Goal: Information Seeking & Learning: Learn about a topic

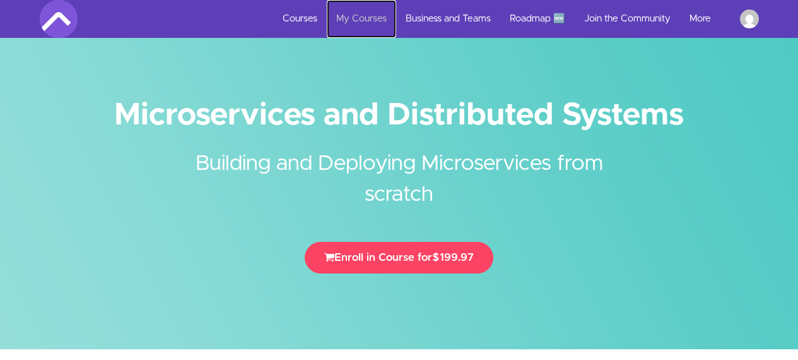
drag, startPoint x: 0, startPoint y: 0, endPoint x: 364, endPoint y: 13, distance: 364.3
click at [364, 13] on link "My Courses" at bounding box center [361, 19] width 69 height 38
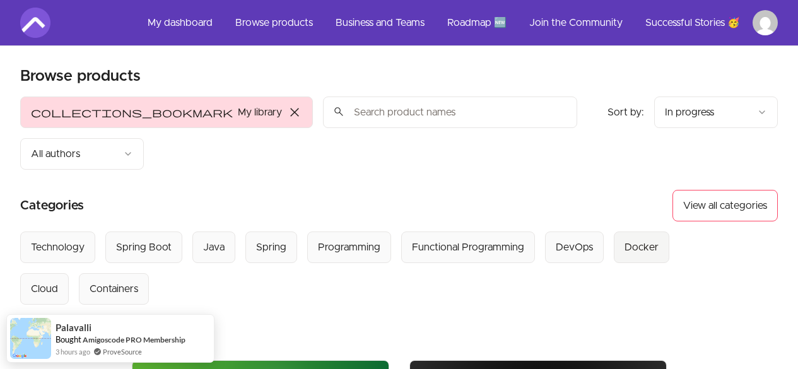
click at [627, 232] on button "Docker" at bounding box center [642, 248] width 56 height 32
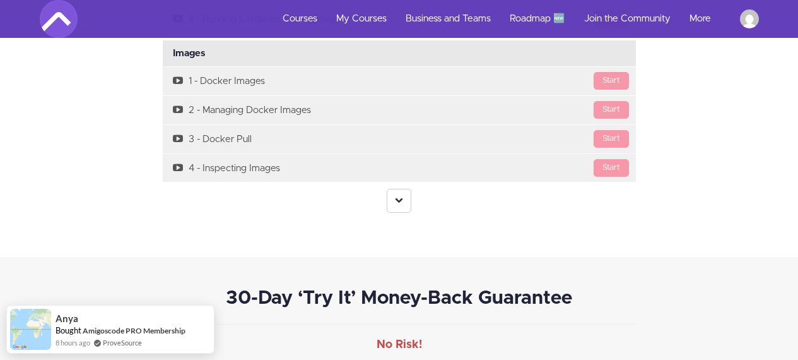
scroll to position [3618, 0]
click at [403, 204] on link at bounding box center [399, 200] width 25 height 24
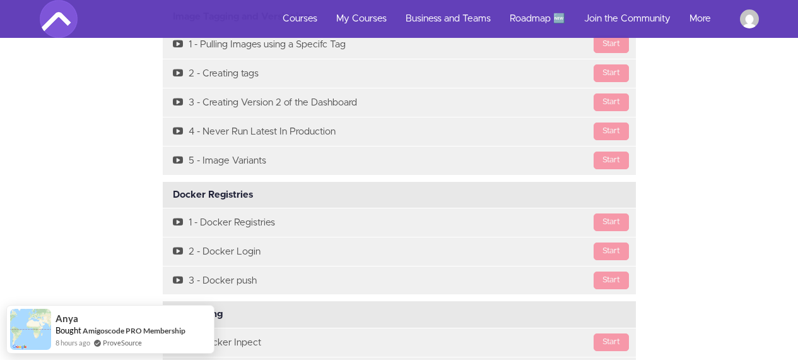
scroll to position [4425, 0]
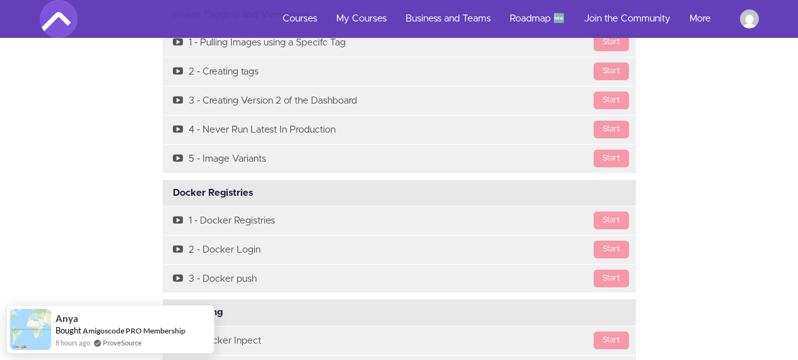
click at [233, 192] on div "Docker Registries Available in days days after you enroll" at bounding box center [399, 193] width 473 height 27
copy div "Registries"
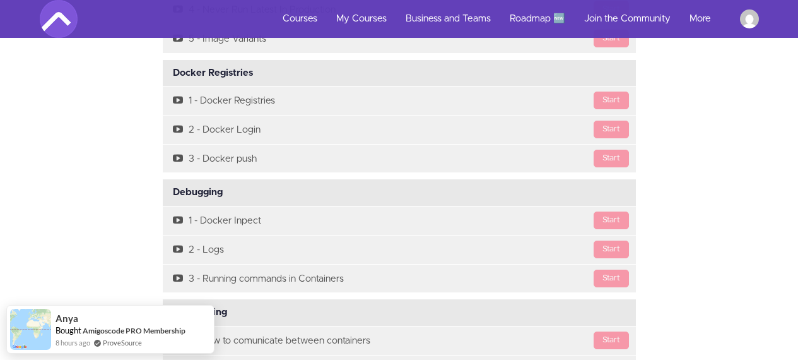
scroll to position [4545, 0]
click at [208, 194] on div "Debugging Available in days days after you enroll" at bounding box center [399, 192] width 473 height 27
copy div "Debugging"
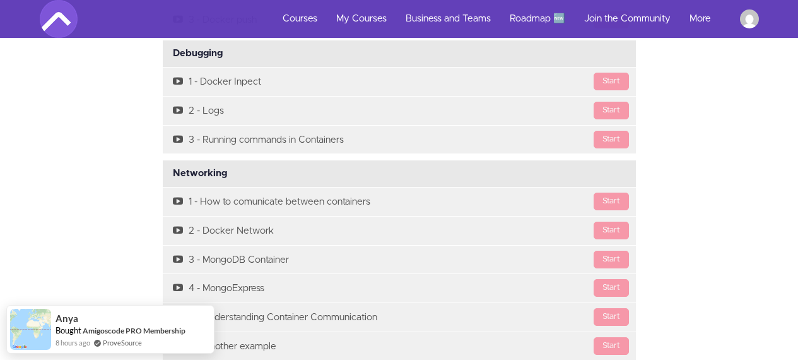
scroll to position [4684, 0]
click at [201, 175] on div "Networking Available in days days after you enroll" at bounding box center [399, 173] width 473 height 27
copy div "Networking"
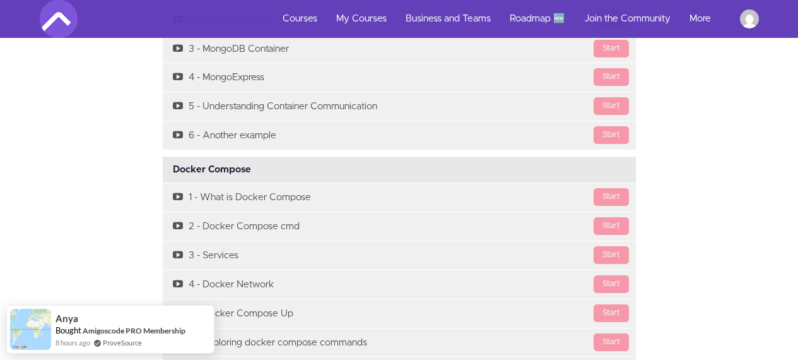
scroll to position [4895, 0]
click at [223, 167] on div "Docker Compose Available in days days after you enroll" at bounding box center [399, 168] width 473 height 27
copy div "Compose"
click at [223, 167] on div "Docker Compose Available in days days after you enroll" at bounding box center [399, 168] width 473 height 27
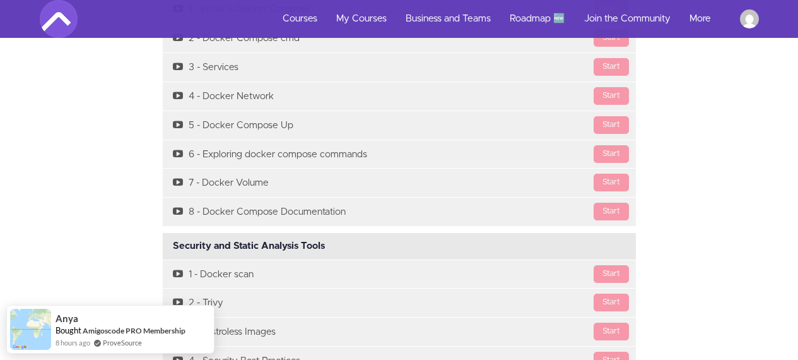
scroll to position [5083, 0]
drag, startPoint x: 183, startPoint y: 244, endPoint x: 329, endPoint y: 242, distance: 145.8
click at [329, 242] on div "Security and Static Analysis Tools Available in days days after you enroll" at bounding box center [399, 245] width 473 height 27
copy div "curity and Static Analysis Tools"
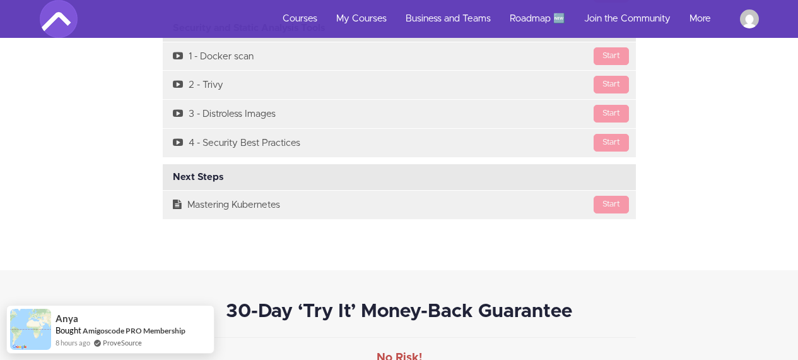
scroll to position [5301, 0]
